Goal: Task Accomplishment & Management: Manage account settings

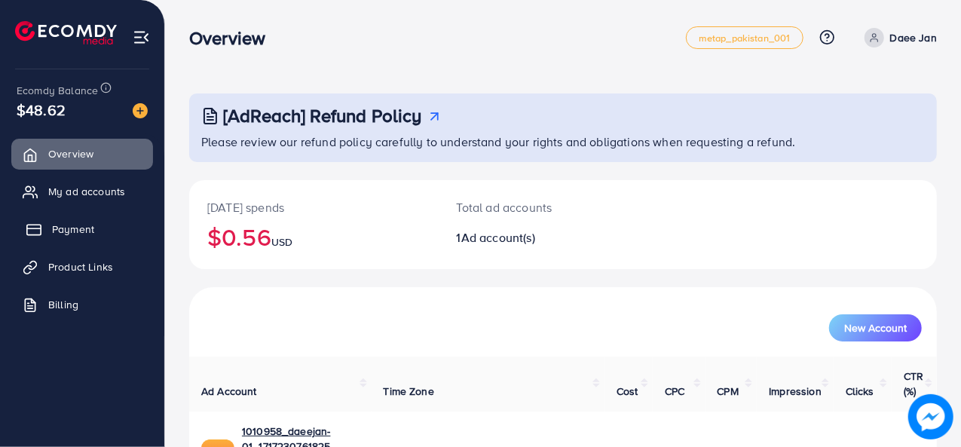
click at [67, 222] on span "Payment" at bounding box center [73, 229] width 42 height 15
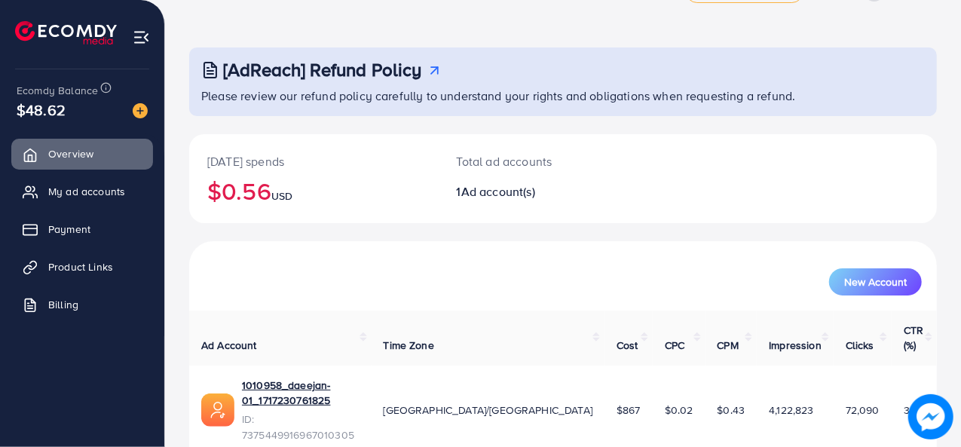
scroll to position [71, 0]
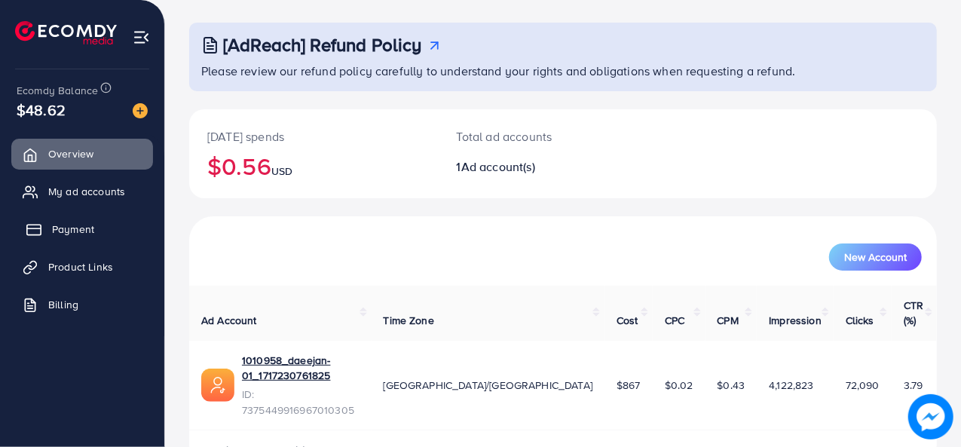
click at [58, 222] on span "Payment" at bounding box center [73, 229] width 42 height 15
click at [63, 216] on link "Payment" at bounding box center [82, 229] width 142 height 30
click at [70, 229] on span "Payment" at bounding box center [73, 229] width 42 height 15
click at [74, 196] on span "My ad accounts" at bounding box center [90, 191] width 77 height 15
click at [73, 231] on span "Payment" at bounding box center [73, 229] width 42 height 15
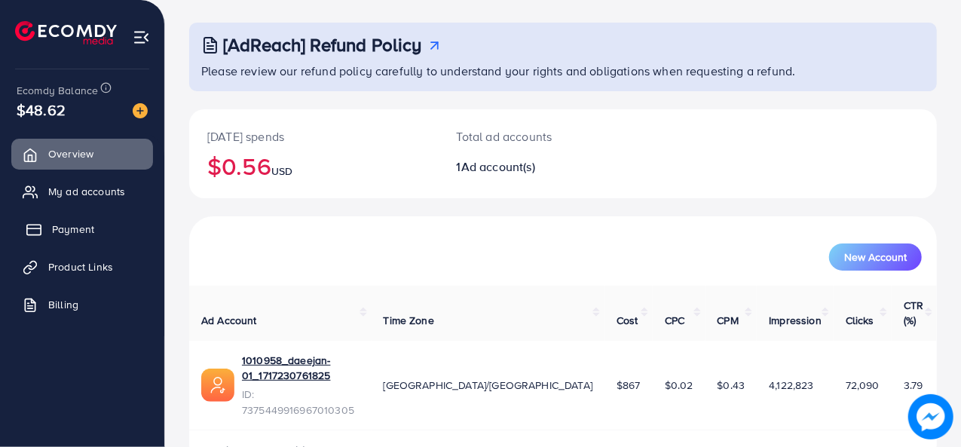
click at [73, 231] on span "Payment" at bounding box center [73, 229] width 42 height 15
click at [514, 16] on div "[AdReach] Refund Policy Please review our refund policy carefully to understand…" at bounding box center [563, 211] width 796 height 565
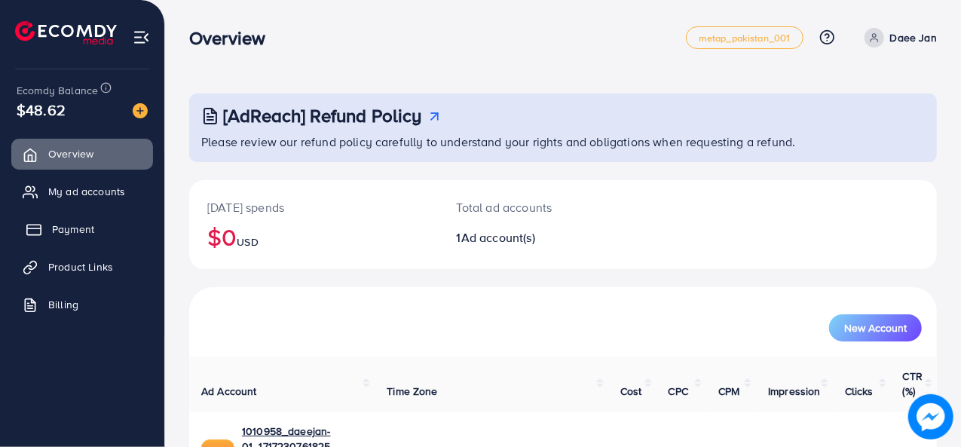
click at [77, 233] on span "Payment" at bounding box center [73, 229] width 42 height 15
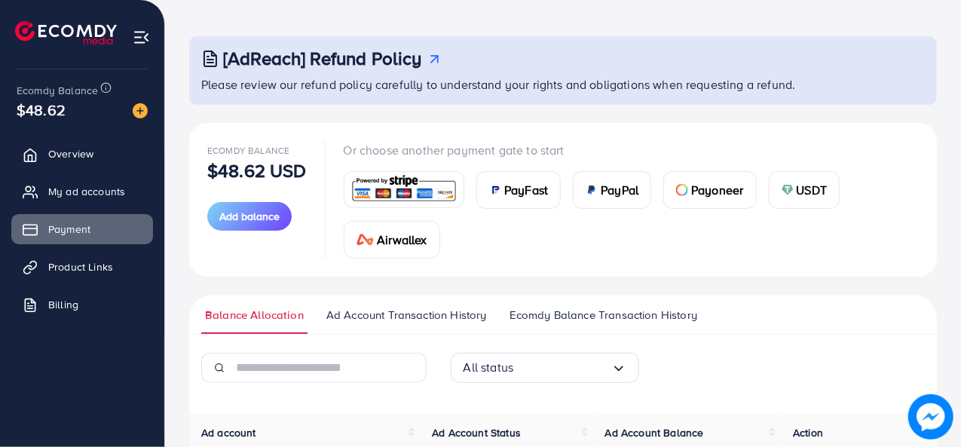
scroll to position [217, 0]
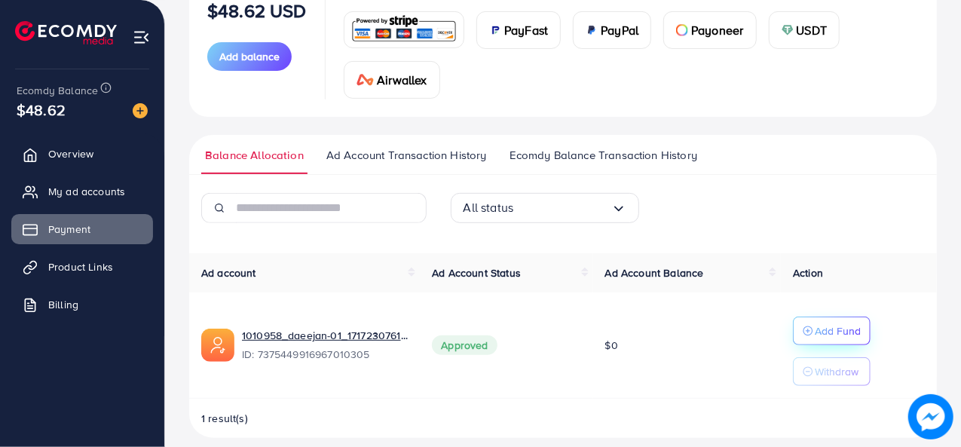
click at [815, 327] on div "Add Fund" at bounding box center [832, 331] width 58 height 18
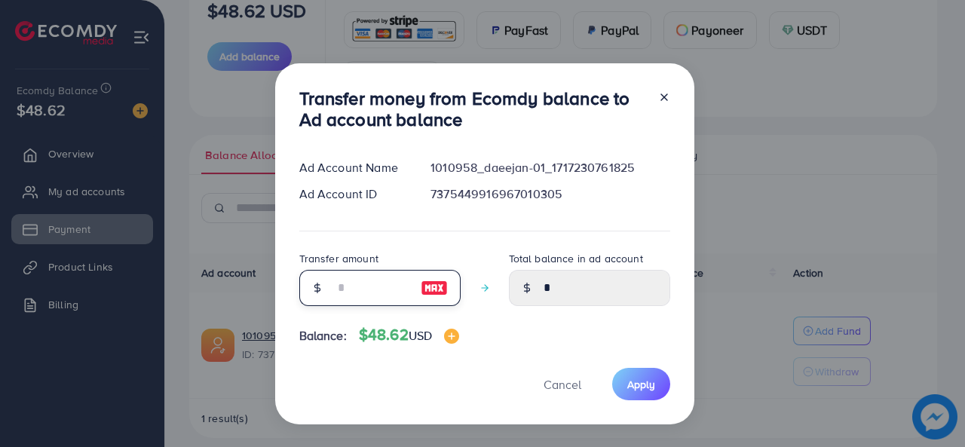
click at [348, 284] on input "number" at bounding box center [371, 288] width 75 height 36
type input "*"
type input "****"
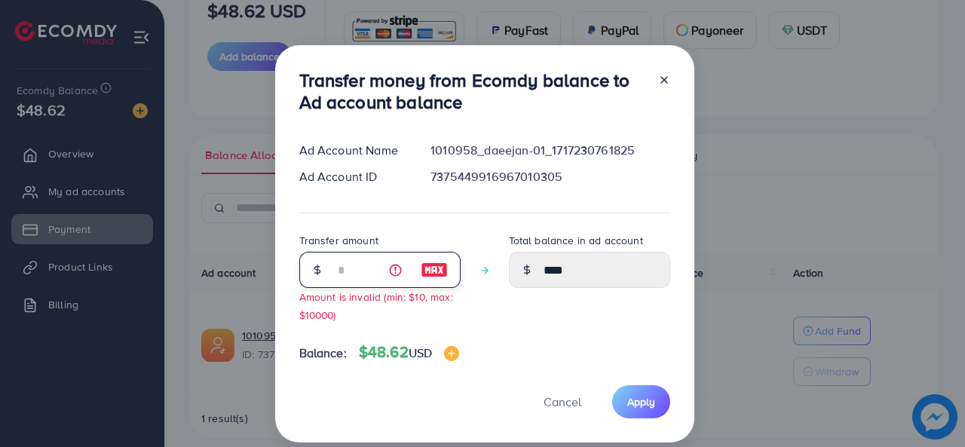
type input "**"
type input "*****"
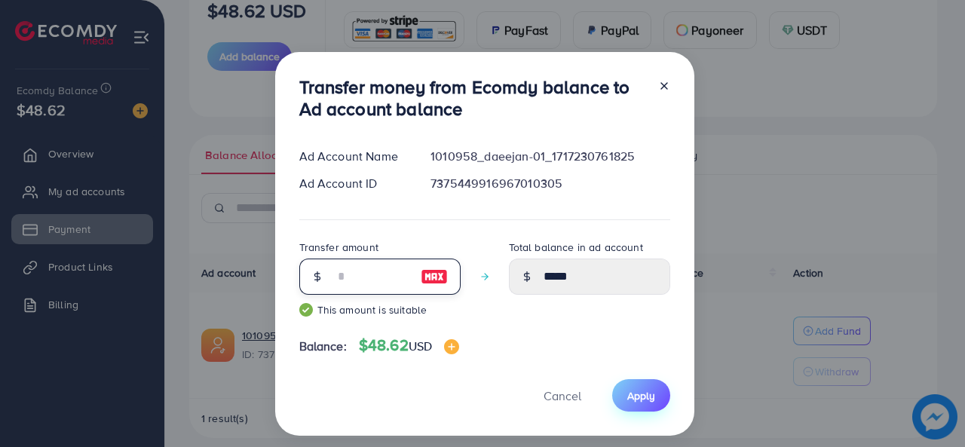
type input "**"
click at [633, 394] on span "Apply" at bounding box center [641, 395] width 28 height 15
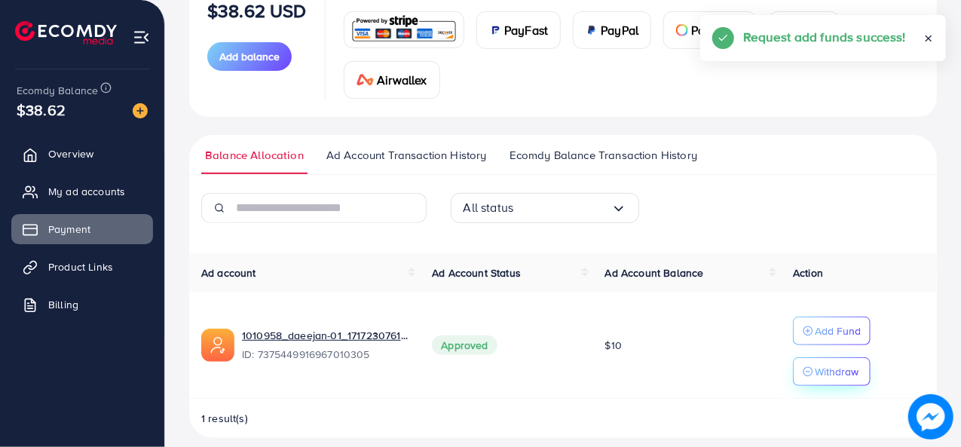
click at [814, 364] on div "Withdraw" at bounding box center [831, 372] width 56 height 18
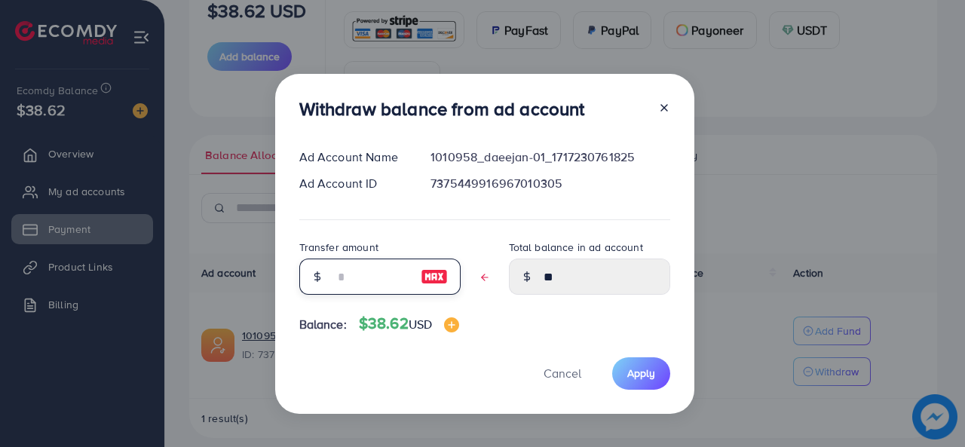
click at [348, 274] on input "text" at bounding box center [371, 277] width 75 height 36
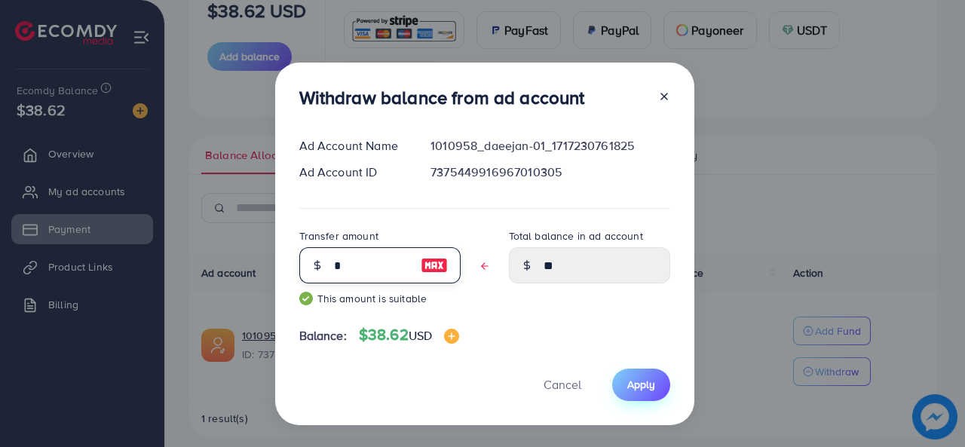
type input "*"
click at [640, 389] on span "Apply" at bounding box center [641, 384] width 28 height 15
